Goal: Task Accomplishment & Management: Manage account settings

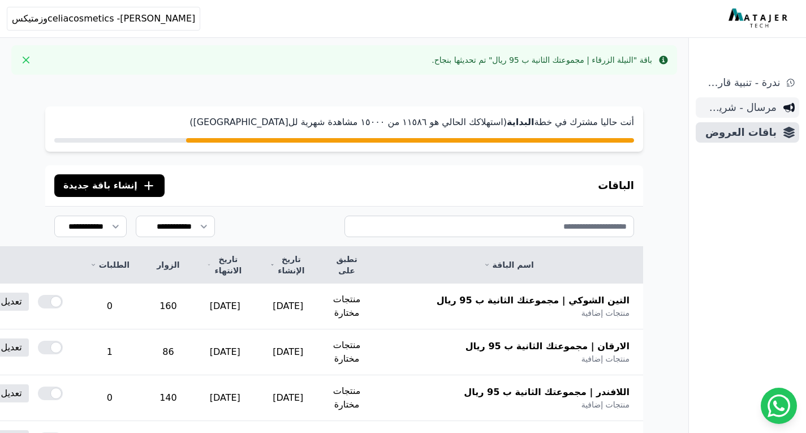
click at [764, 112] on span "مرسال - شريط دعاية" at bounding box center [738, 108] width 76 height 16
click at [763, 135] on span "باقات العروض" at bounding box center [738, 132] width 76 height 16
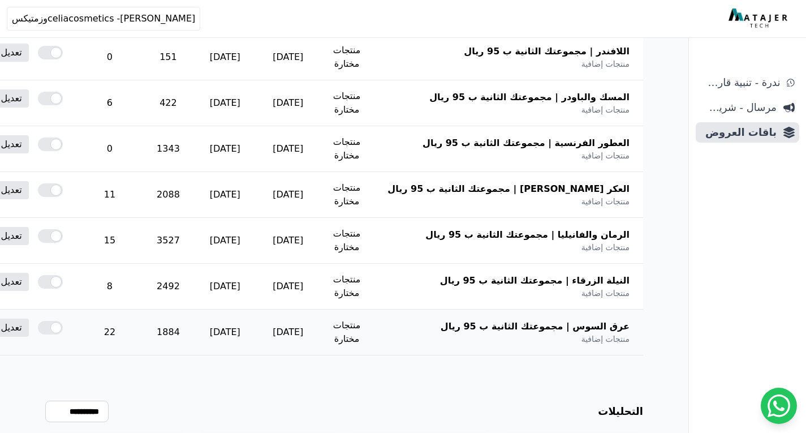
scroll to position [396, 0]
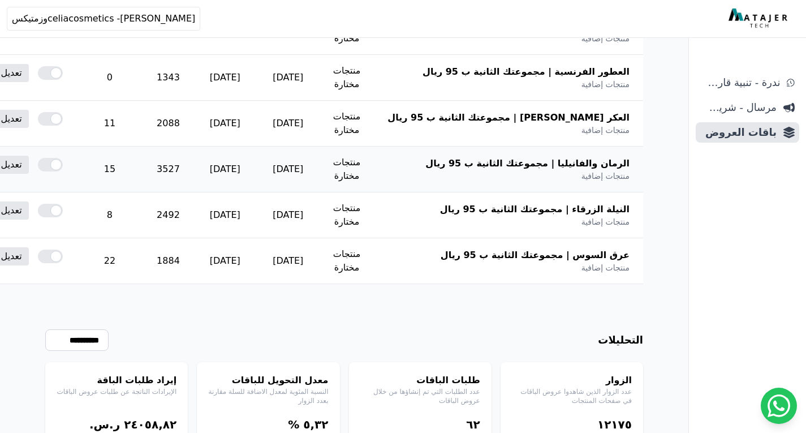
click at [76, 176] on td "تعديل نسخ" at bounding box center [8, 164] width 135 height 36
click at [29, 171] on link "تعديل" at bounding box center [11, 165] width 35 height 18
click at [193, 170] on td "3527" at bounding box center [168, 169] width 50 height 46
click at [143, 171] on td "15" at bounding box center [109, 169] width 67 height 46
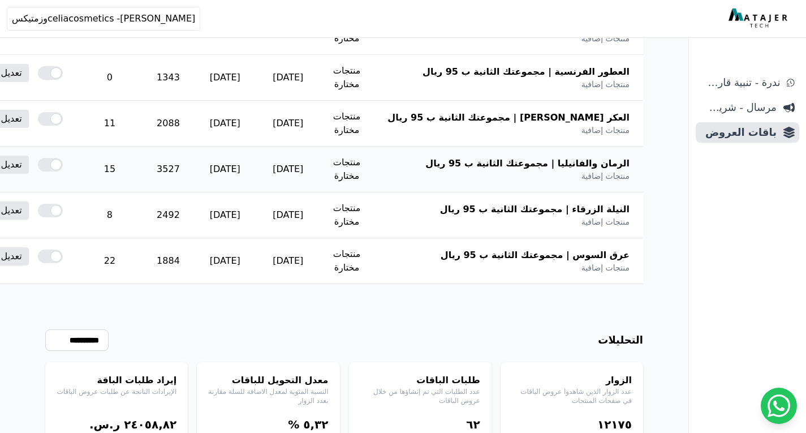
click at [143, 171] on td "15" at bounding box center [109, 169] width 67 height 46
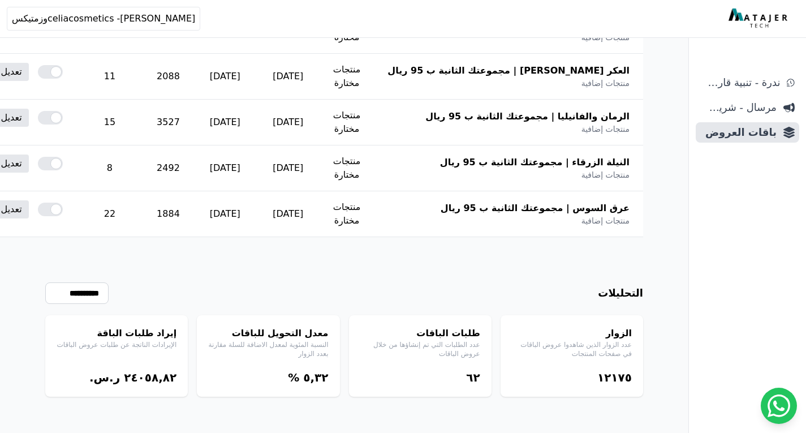
click at [317, 380] on bdi "٥,۳٢" at bounding box center [315, 377] width 25 height 14
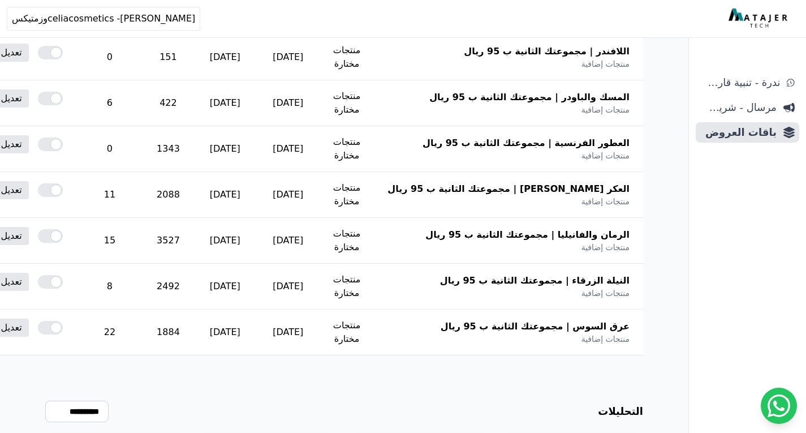
scroll to position [217, 0]
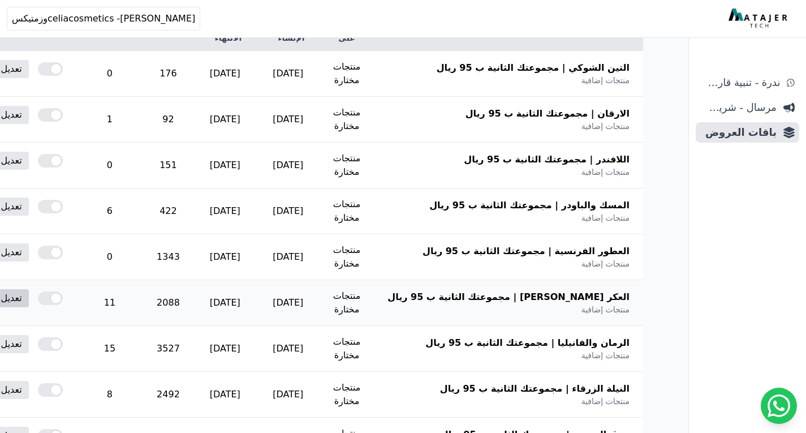
click at [29, 299] on link "تعديل" at bounding box center [11, 298] width 35 height 18
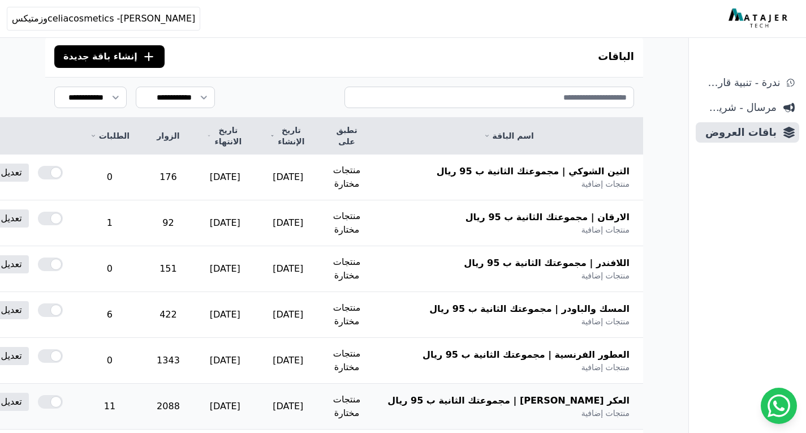
scroll to position [0, 0]
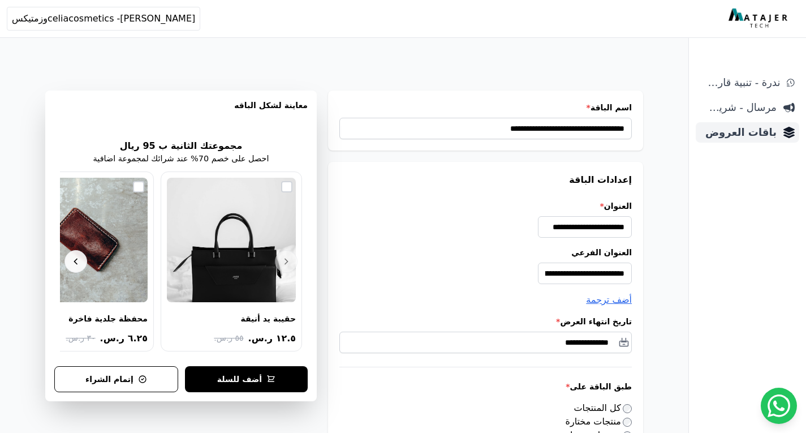
click at [751, 138] on span "باقات العروض" at bounding box center [738, 132] width 76 height 16
